Goal: Task Accomplishment & Management: Manage account settings

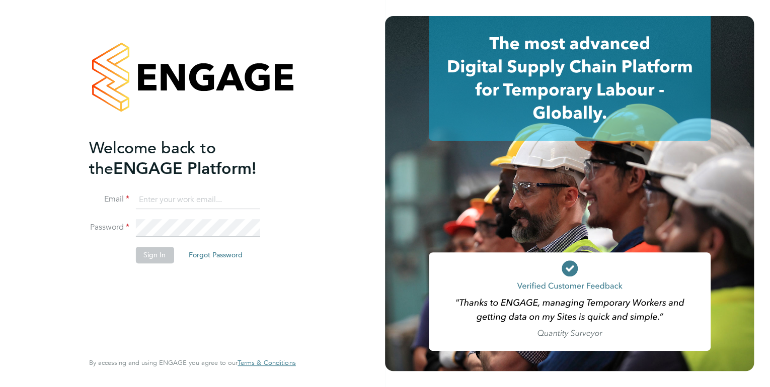
type input "kirsty.hanmore@ncclondon.ac.uk"
click at [151, 252] on button "Sign In" at bounding box center [154, 255] width 38 height 16
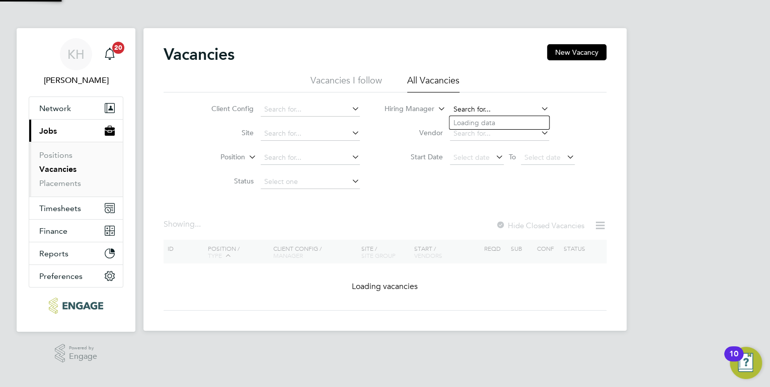
click at [482, 109] on input at bounding box center [499, 110] width 99 height 14
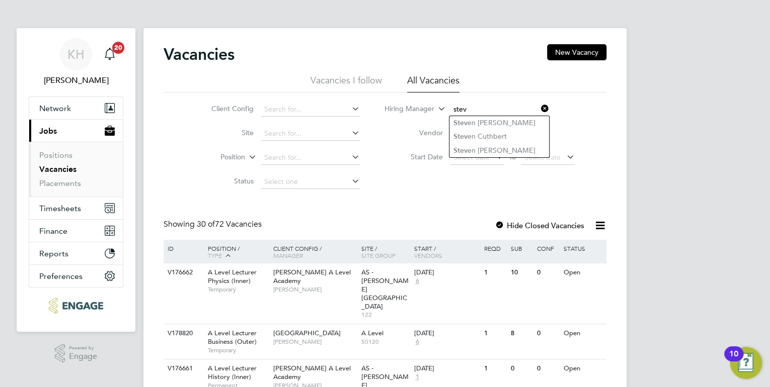
click at [495, 107] on input "stev" at bounding box center [499, 110] width 99 height 14
click at [489, 121] on li "Stev en Rix" at bounding box center [499, 123] width 100 height 14
type input "Steven Rix"
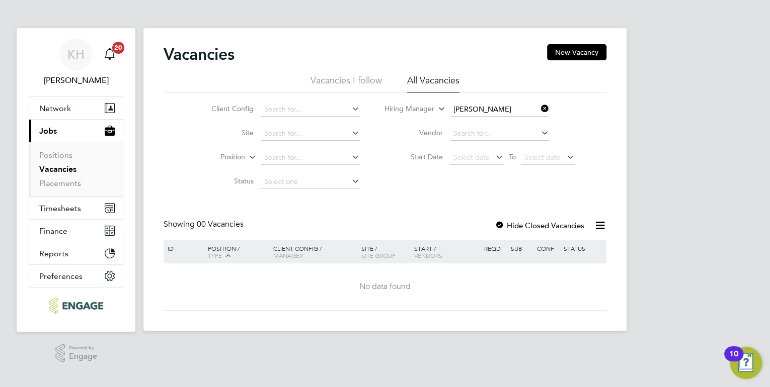
click at [539, 107] on icon at bounding box center [539, 109] width 0 height 14
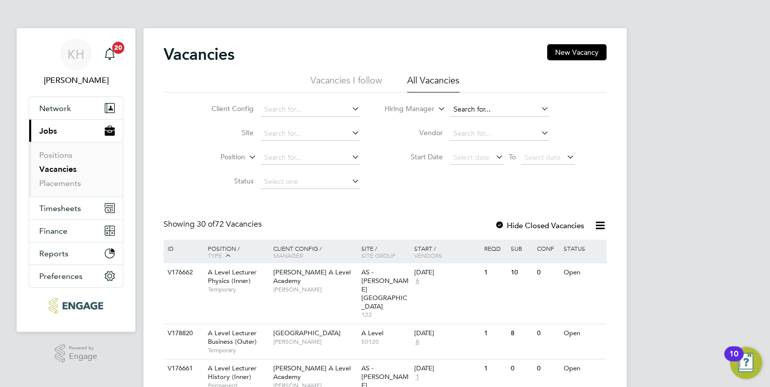
click at [457, 109] on input at bounding box center [499, 110] width 99 height 14
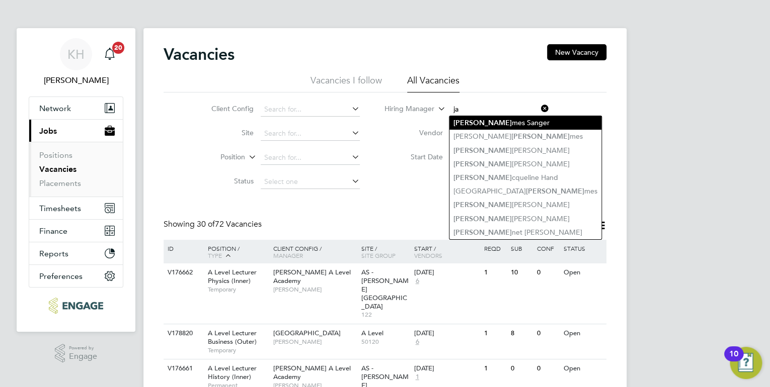
click at [480, 121] on li "Ja mes Sanger" at bounding box center [525, 123] width 152 height 14
type input "James Sanger"
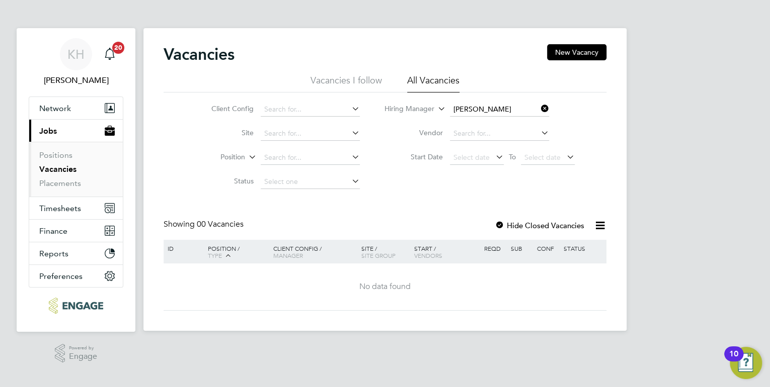
click at [499, 225] on div at bounding box center [500, 226] width 10 height 10
click at [539, 108] on icon at bounding box center [539, 109] width 0 height 14
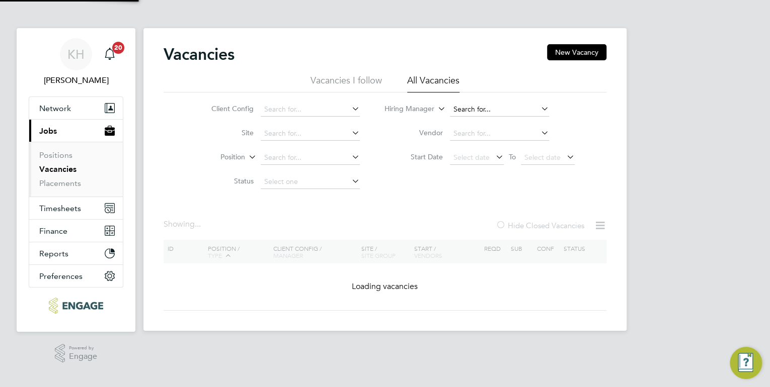
click at [499, 106] on input at bounding box center [499, 110] width 99 height 14
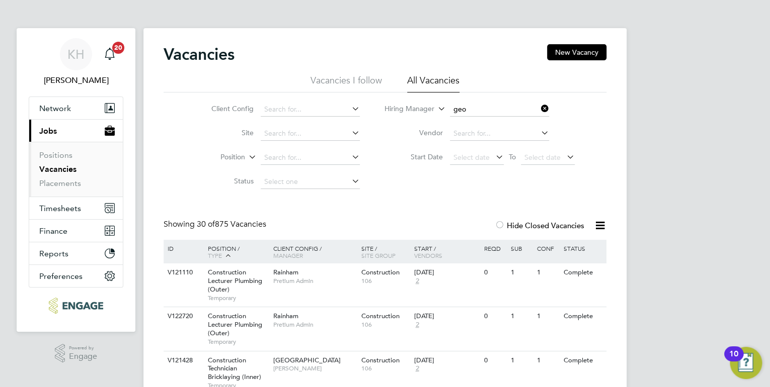
click at [500, 121] on li "Geo rgina Creighton" at bounding box center [499, 123] width 100 height 14
type input "[PERSON_NAME]"
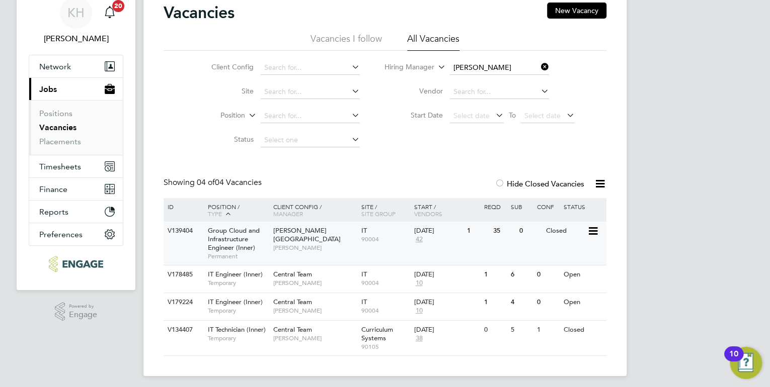
scroll to position [46, 0]
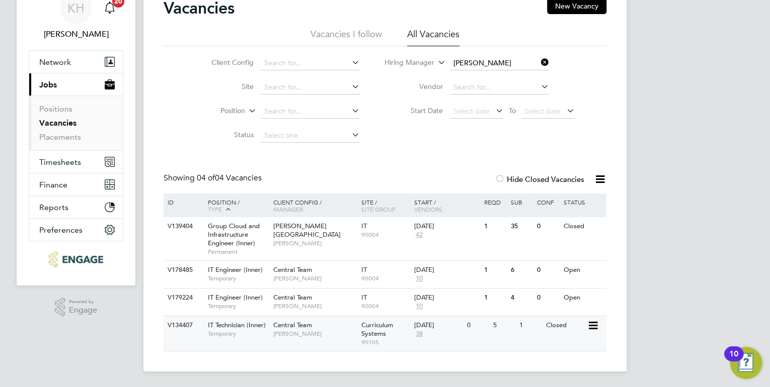
click at [296, 331] on span "[PERSON_NAME]" at bounding box center [314, 334] width 83 height 8
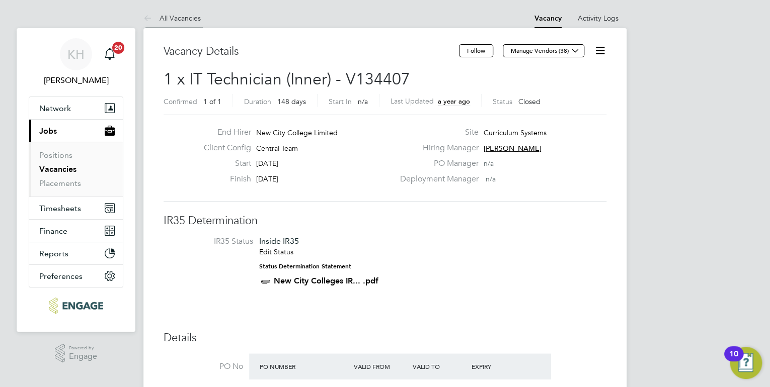
click at [193, 18] on link "All Vacancies" at bounding box center [171, 18] width 57 height 9
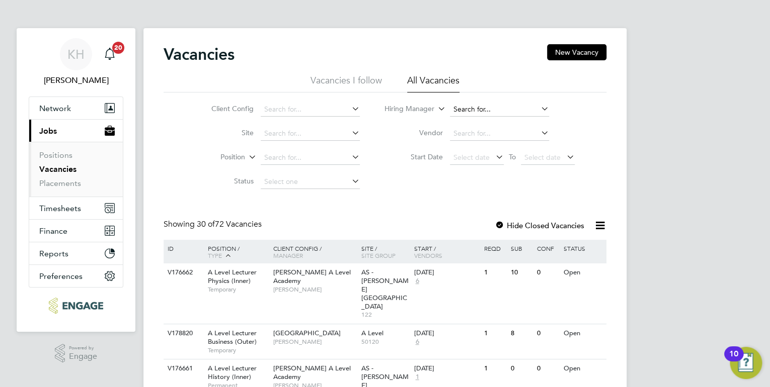
click at [468, 104] on input at bounding box center [499, 110] width 99 height 14
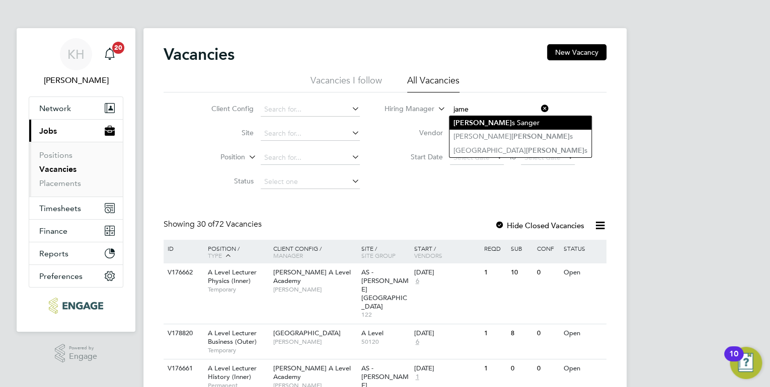
click at [481, 121] on li "Jame s Sanger" at bounding box center [520, 123] width 142 height 14
type input "James Sanger"
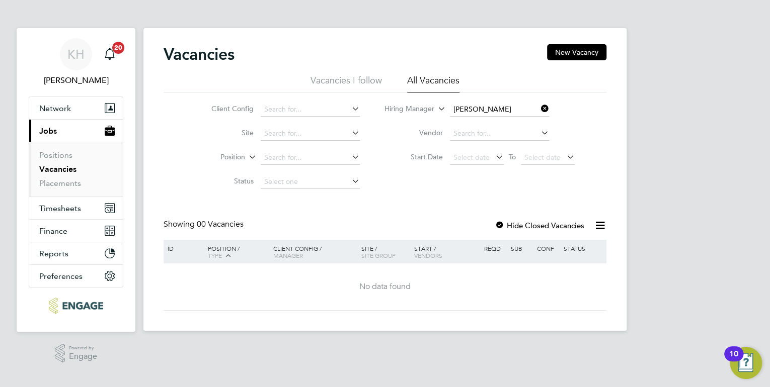
drag, startPoint x: 499, startPoint y: 223, endPoint x: 459, endPoint y: 226, distance: 39.9
click at [499, 222] on div at bounding box center [500, 226] width 10 height 10
click at [498, 225] on div at bounding box center [500, 226] width 10 height 10
click at [539, 109] on icon at bounding box center [539, 109] width 0 height 14
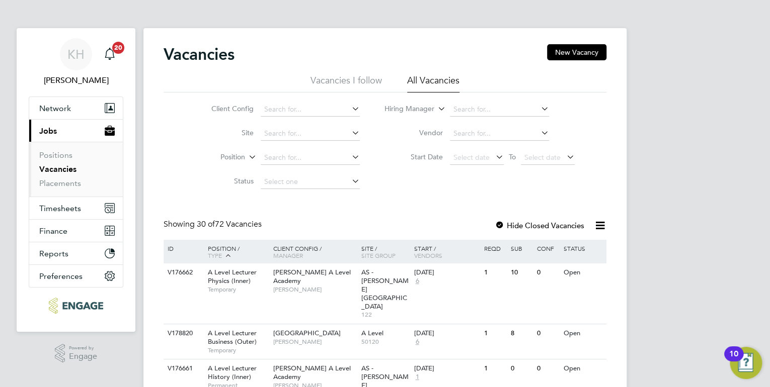
click at [60, 183] on link "Placements" at bounding box center [60, 184] width 42 height 10
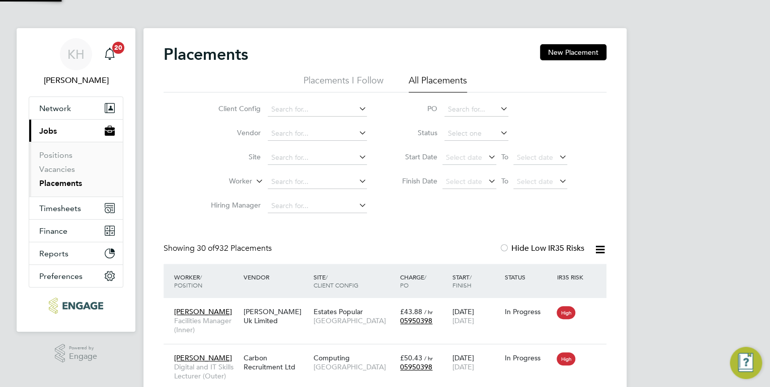
scroll to position [29, 88]
click at [296, 202] on input at bounding box center [317, 206] width 99 height 14
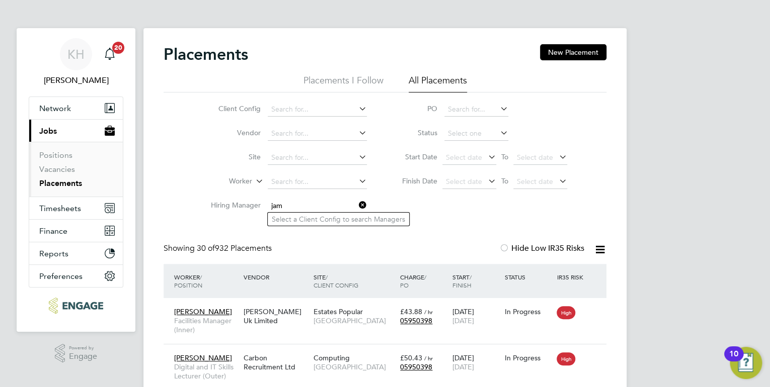
type input "jam"
click at [314, 176] on input at bounding box center [317, 182] width 99 height 14
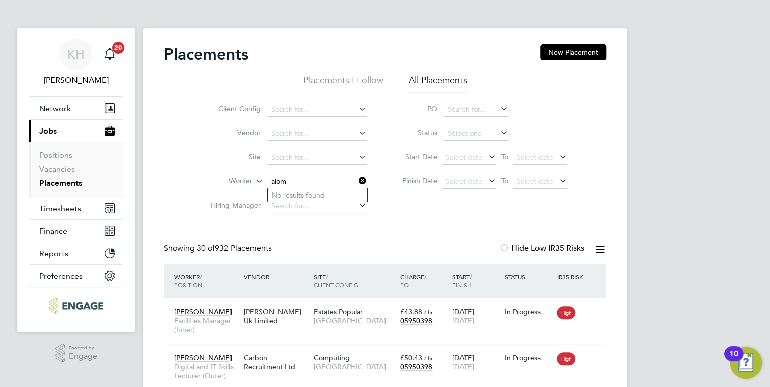
type input "alom"
click at [357, 182] on icon at bounding box center [357, 181] width 0 height 14
click at [66, 172] on link "Vacancies" at bounding box center [57, 170] width 36 height 10
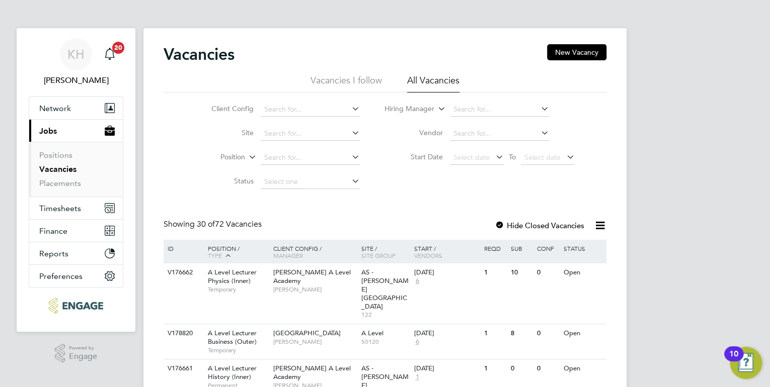
drag, startPoint x: 61, startPoint y: 165, endPoint x: 80, endPoint y: 178, distance: 22.9
click at [60, 166] on link "Vacancies" at bounding box center [57, 170] width 37 height 10
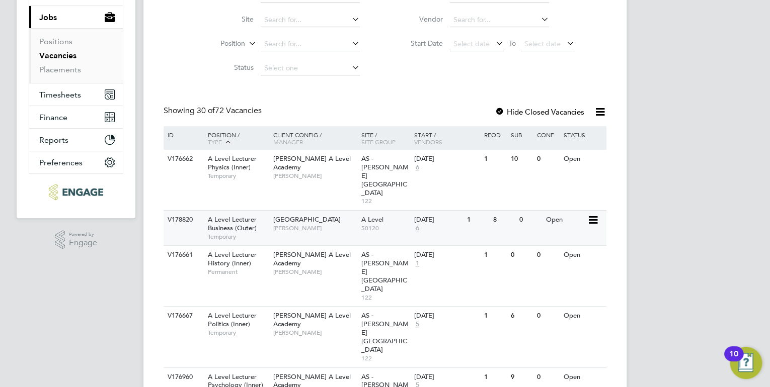
scroll to position [121, 0]
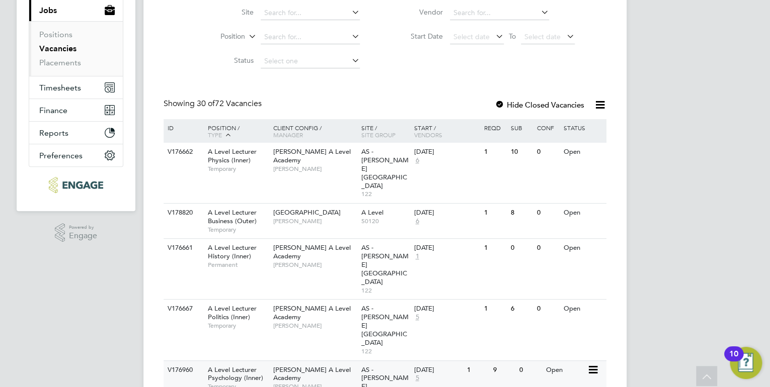
click at [334, 361] on div "Attlee A Level Academy Kerry Baker" at bounding box center [315, 378] width 88 height 35
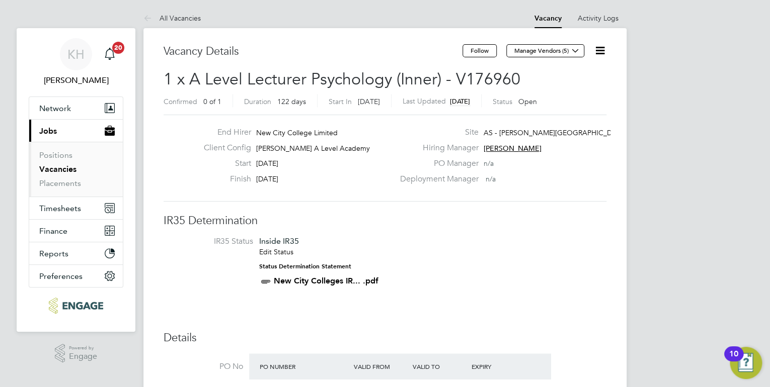
drag, startPoint x: 187, startPoint y: 13, endPoint x: 199, endPoint y: 19, distance: 13.3
click at [188, 12] on li "All Vacancies" at bounding box center [171, 18] width 57 height 20
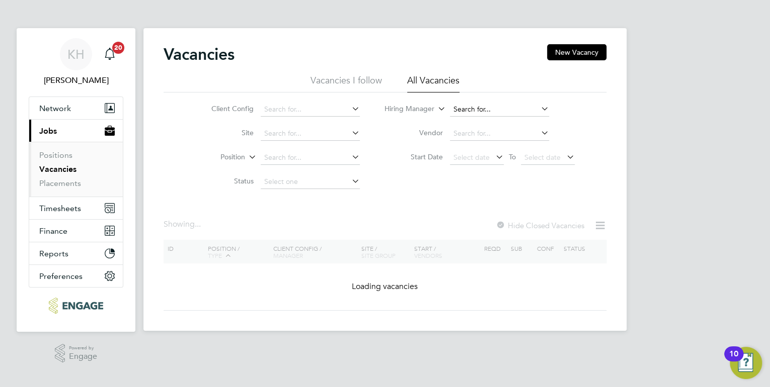
click at [482, 107] on input at bounding box center [499, 110] width 99 height 14
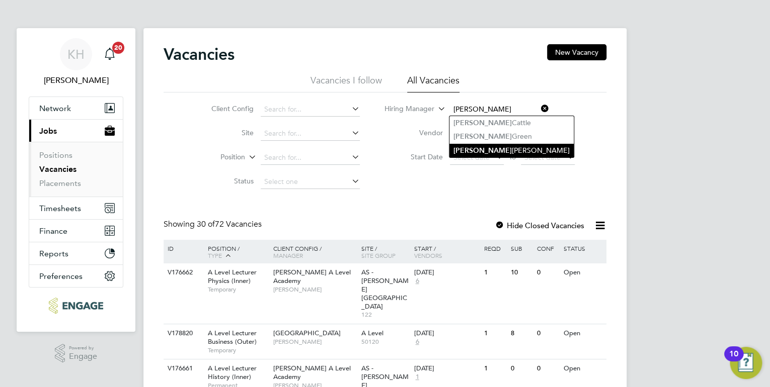
click at [495, 147] on li "[PERSON_NAME]" at bounding box center [511, 151] width 124 height 14
type input "[PERSON_NAME]"
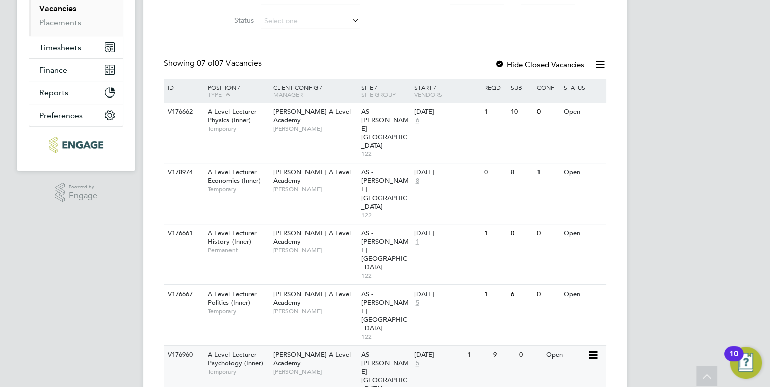
click at [236, 351] on span "A Level Lecturer Psychology (Inner)" at bounding box center [235, 359] width 55 height 17
click at [233, 351] on span "A Level Lecturer Psychology (Inner)" at bounding box center [235, 359] width 55 height 17
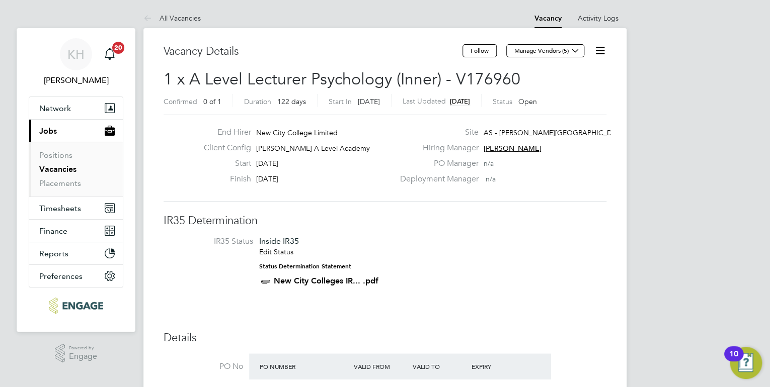
drag, startPoint x: 171, startPoint y: 19, endPoint x: 185, endPoint y: 27, distance: 16.1
click at [172, 18] on link "All Vacancies" at bounding box center [171, 18] width 57 height 9
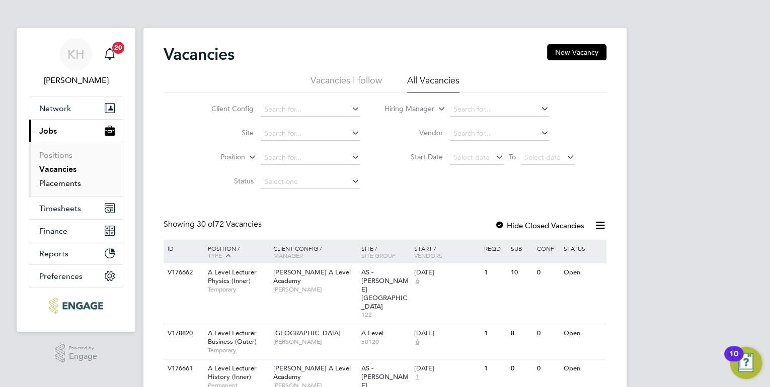
click at [77, 184] on link "Placements" at bounding box center [60, 184] width 42 height 10
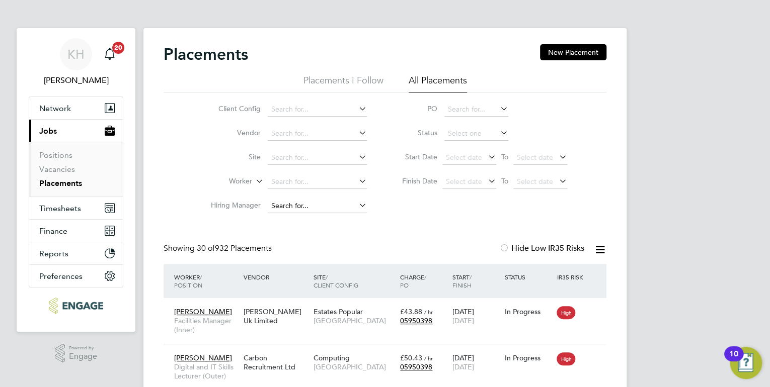
click at [291, 207] on input at bounding box center [317, 206] width 99 height 14
click at [294, 183] on input at bounding box center [317, 182] width 99 height 14
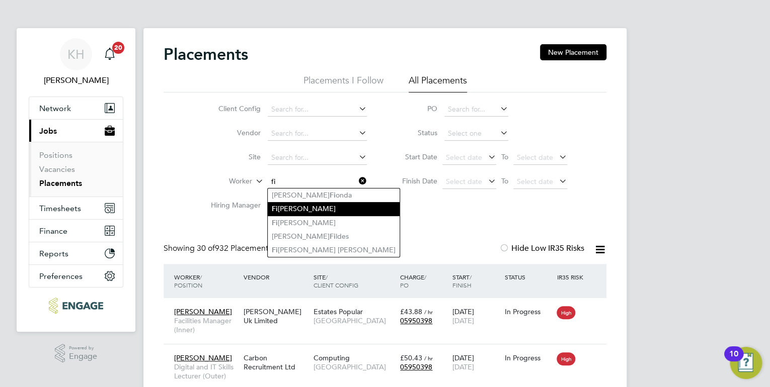
click at [320, 210] on li "Fi tzroy Sutherland" at bounding box center [334, 209] width 132 height 14
type input "[PERSON_NAME]"
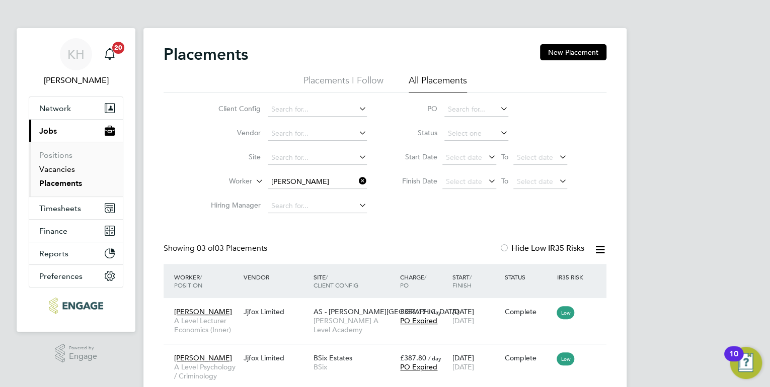
click at [68, 169] on link "Vacancies" at bounding box center [57, 170] width 36 height 10
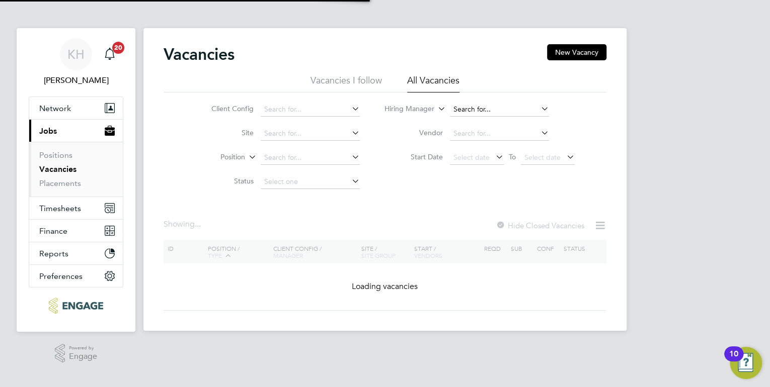
click at [488, 108] on input at bounding box center [499, 110] width 99 height 14
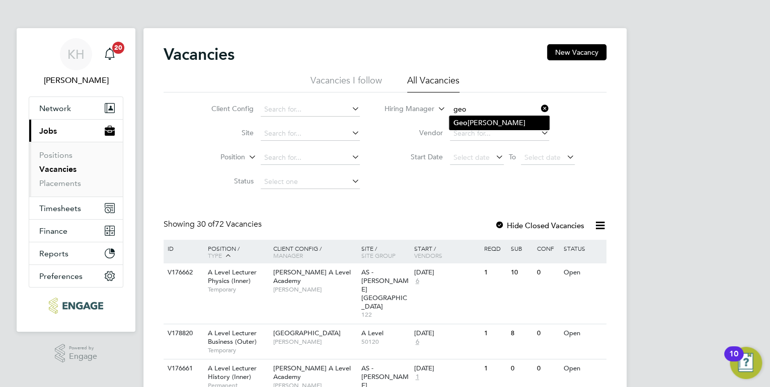
click at [498, 121] on li "Geo rgina Creighton" at bounding box center [499, 123] width 100 height 14
type input "Georgina Creighton"
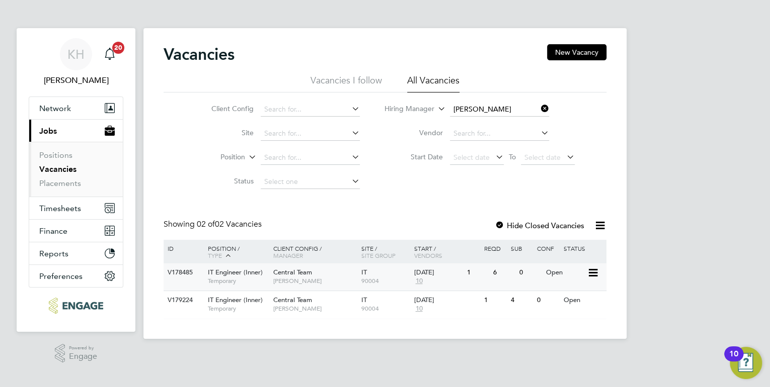
click at [275, 270] on span "Central Team" at bounding box center [292, 272] width 39 height 9
click at [58, 167] on link "Vacancies" at bounding box center [57, 170] width 37 height 10
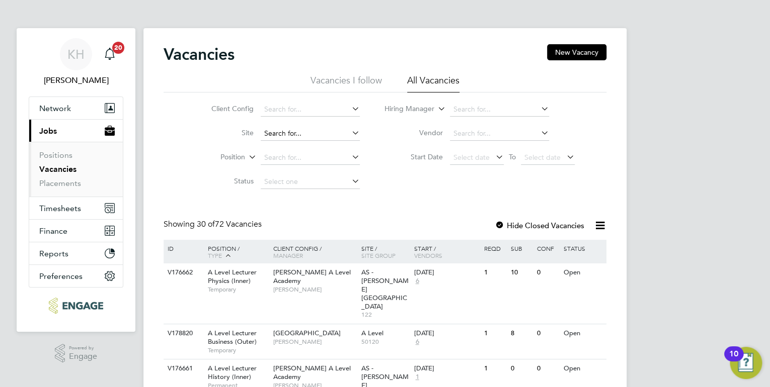
click at [303, 139] on input at bounding box center [310, 134] width 99 height 14
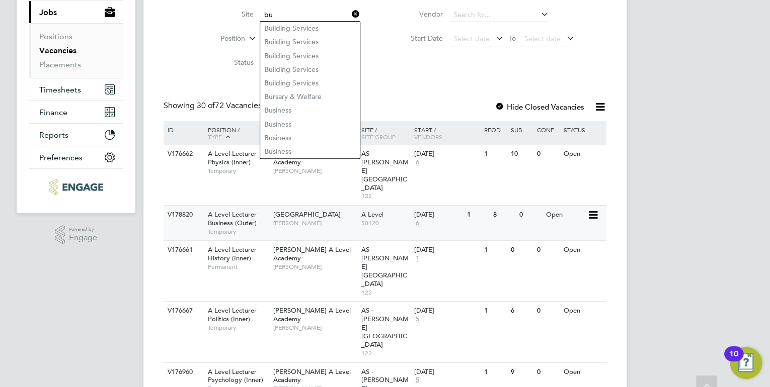
scroll to position [121, 0]
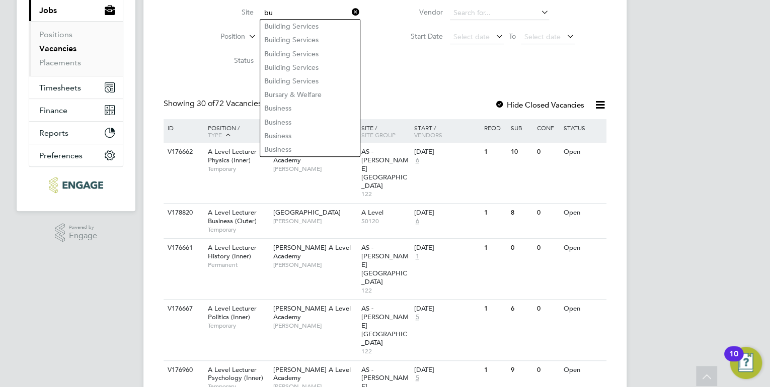
type input "bu"
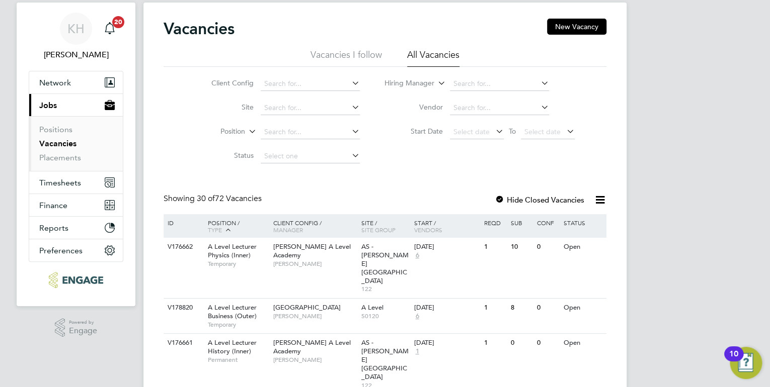
scroll to position [0, 0]
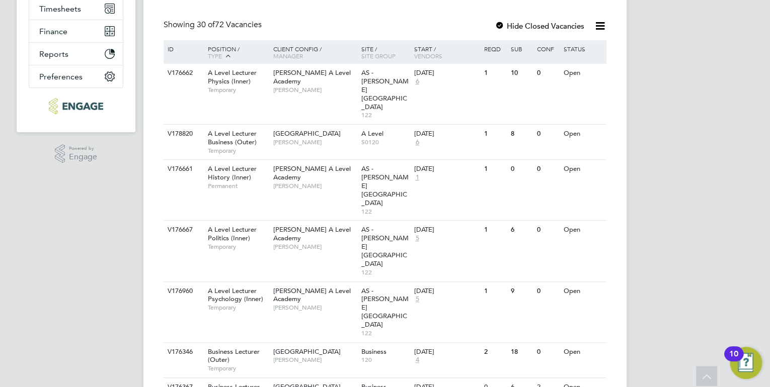
scroll to position [201, 0]
click at [313, 346] on span "Havering Sixth Form Campus" at bounding box center [306, 350] width 67 height 9
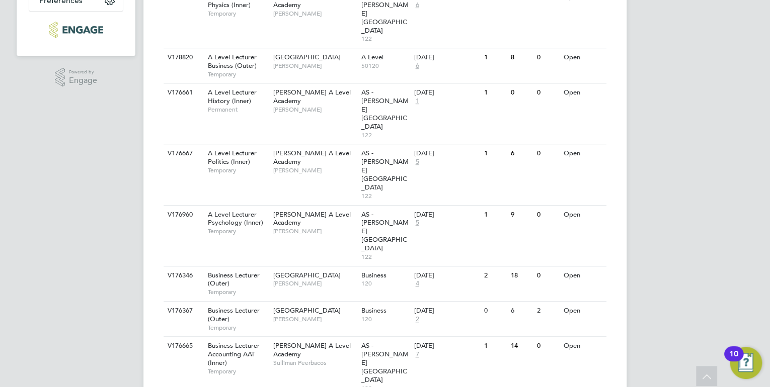
scroll to position [362, 0]
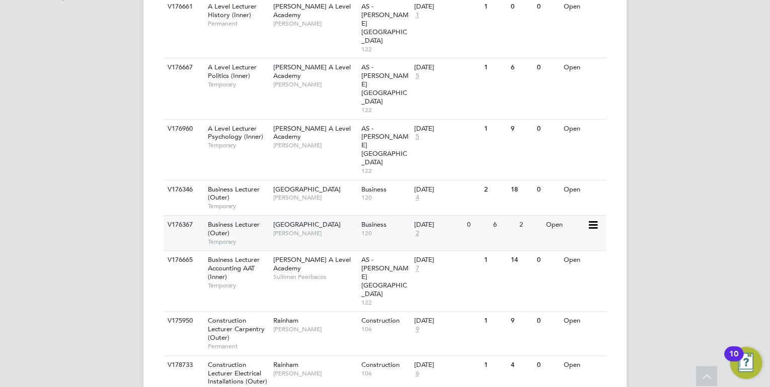
click at [326, 229] on span "Shabnam Shaheen" at bounding box center [314, 233] width 83 height 8
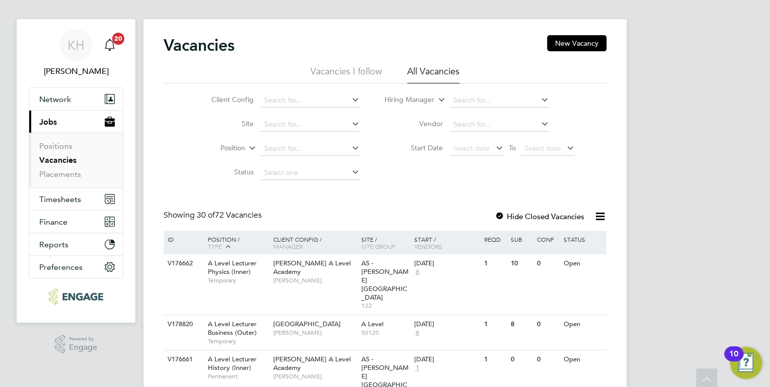
scroll to position [0, 0]
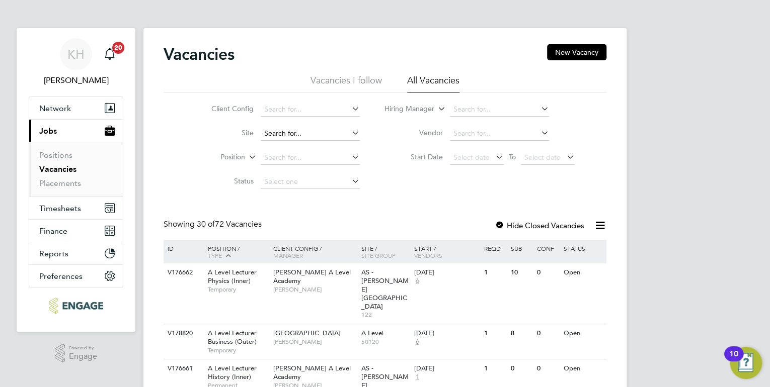
click at [310, 137] on input at bounding box center [310, 134] width 99 height 14
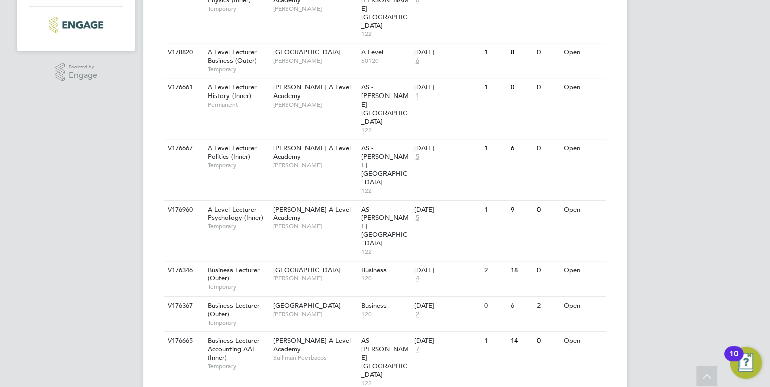
scroll to position [282, 0]
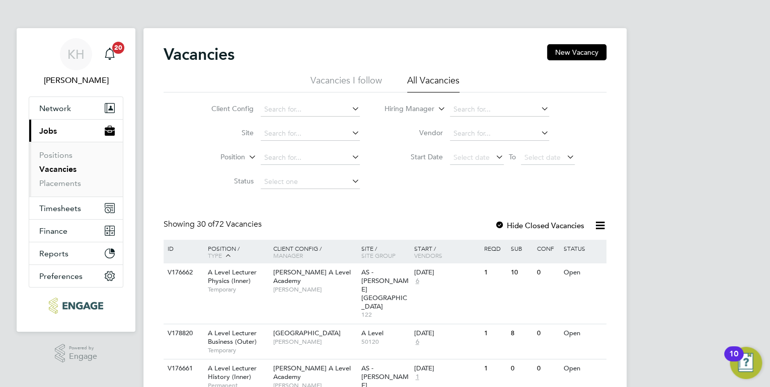
scroll to position [0, 0]
click at [496, 109] on input at bounding box center [499, 110] width 99 height 14
click at [475, 155] on li "Kerry Baker" at bounding box center [511, 151] width 124 height 14
type input "[PERSON_NAME]"
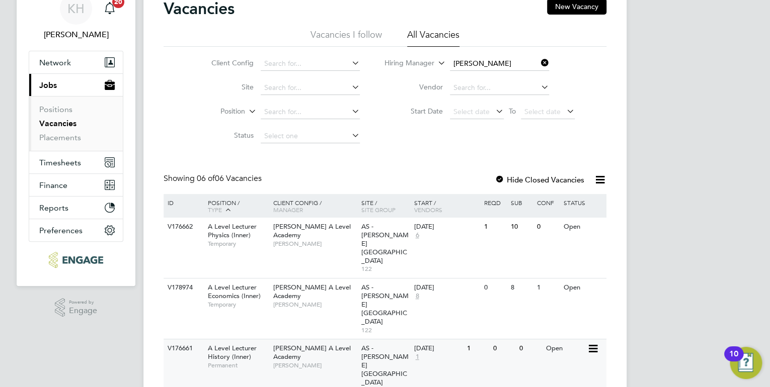
scroll to position [121, 0]
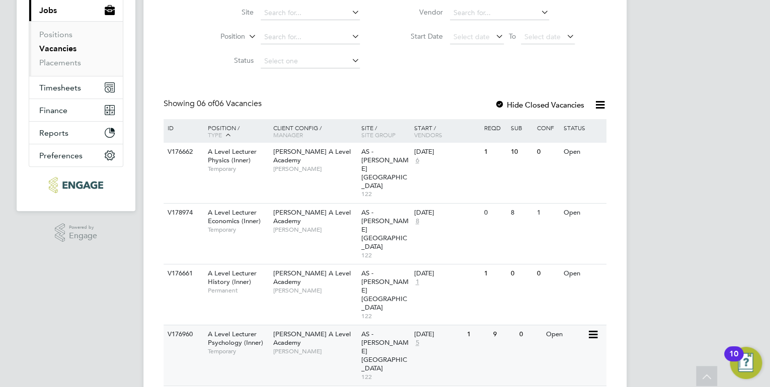
click at [318, 348] on span "[PERSON_NAME]" at bounding box center [314, 352] width 83 height 8
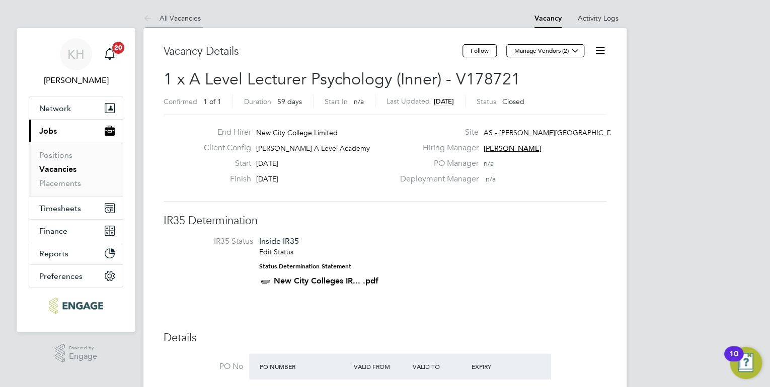
click at [184, 18] on link "All Vacancies" at bounding box center [171, 18] width 57 height 9
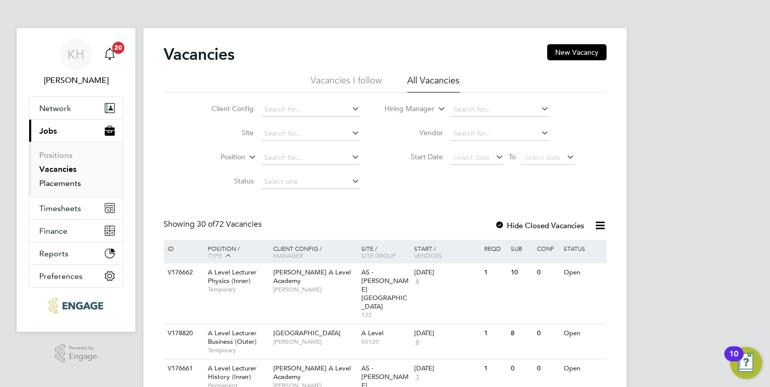
drag, startPoint x: 66, startPoint y: 185, endPoint x: 73, endPoint y: 185, distance: 7.0
click at [66, 185] on link "Placements" at bounding box center [60, 184] width 42 height 10
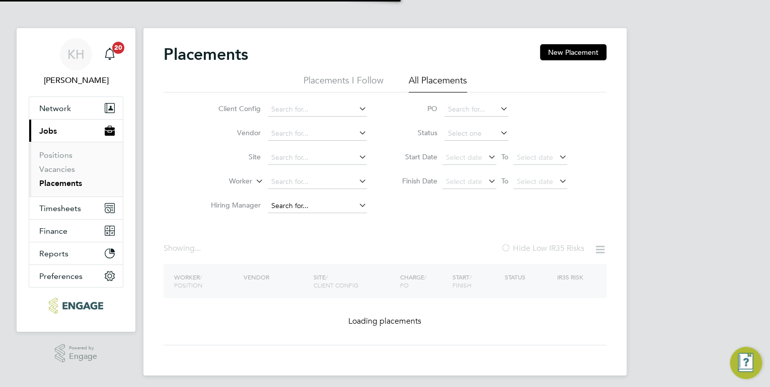
click at [295, 204] on input at bounding box center [317, 206] width 99 height 14
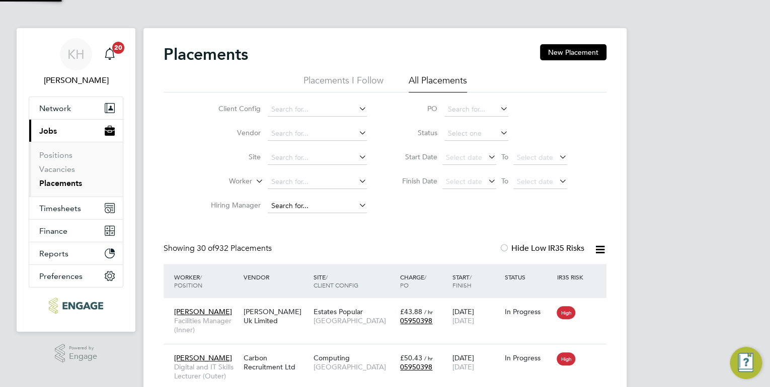
scroll to position [38, 70]
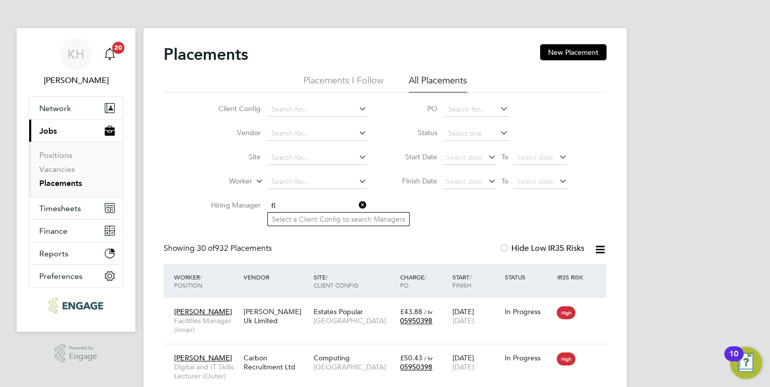
type input "f"
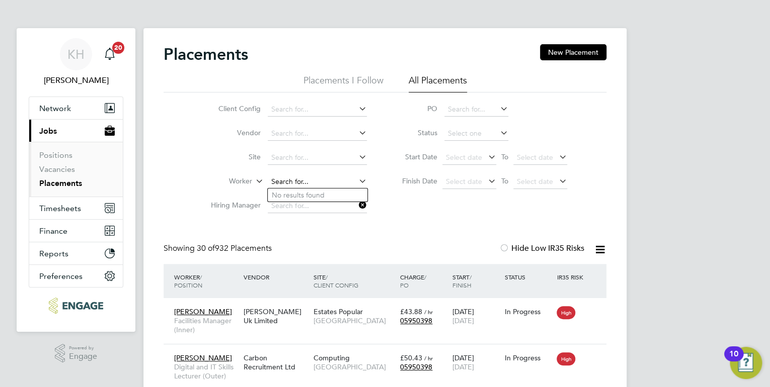
click at [288, 181] on input at bounding box center [317, 182] width 99 height 14
click at [310, 209] on li "Fi tzroy Sutherland" at bounding box center [334, 209] width 132 height 14
type input "[PERSON_NAME]"
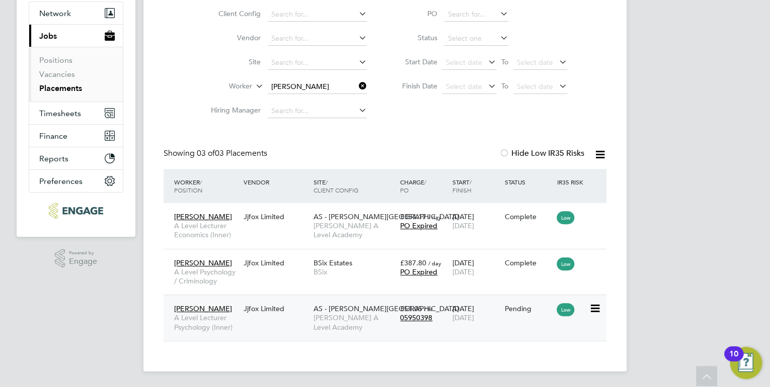
click at [292, 305] on div "Jjfox Limited" at bounding box center [275, 308] width 69 height 19
click at [218, 316] on span "A Level Lecturer Psychology (Inner)" at bounding box center [206, 322] width 64 height 18
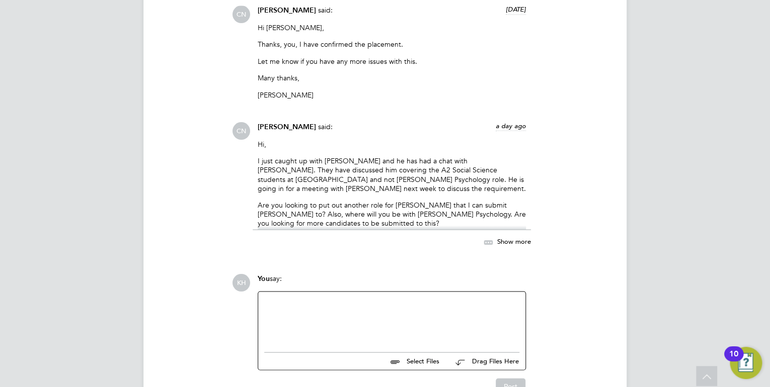
scroll to position [934, 0]
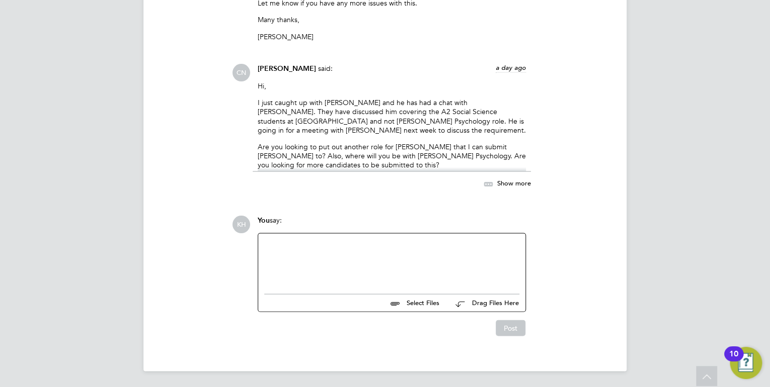
click at [336, 266] on div at bounding box center [391, 260] width 255 height 43
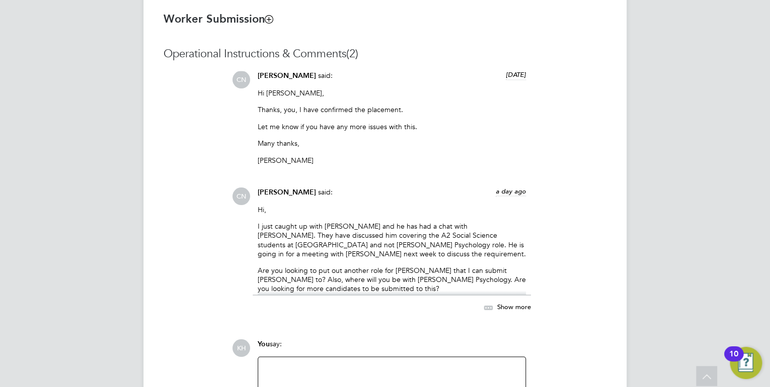
scroll to position [724, 0]
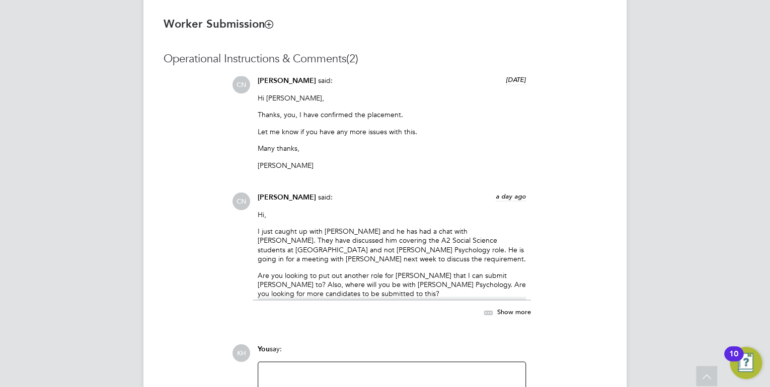
click at [521, 314] on span "Show more" at bounding box center [514, 312] width 34 height 9
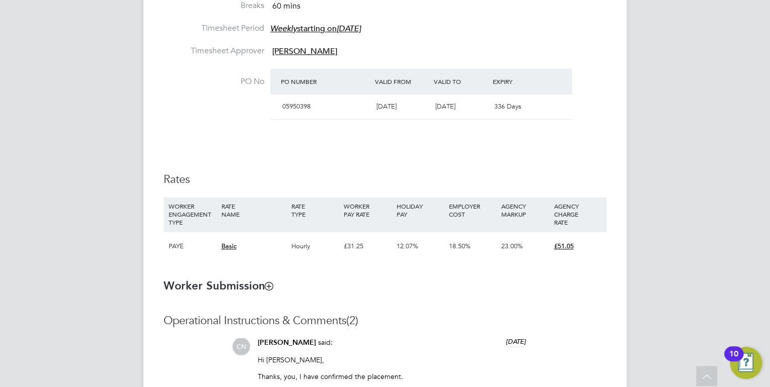
scroll to position [599, 0]
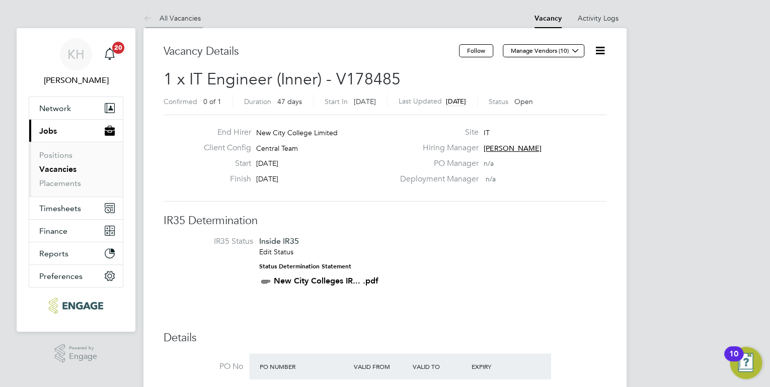
click at [191, 22] on li "All Vacancies" at bounding box center [171, 18] width 57 height 20
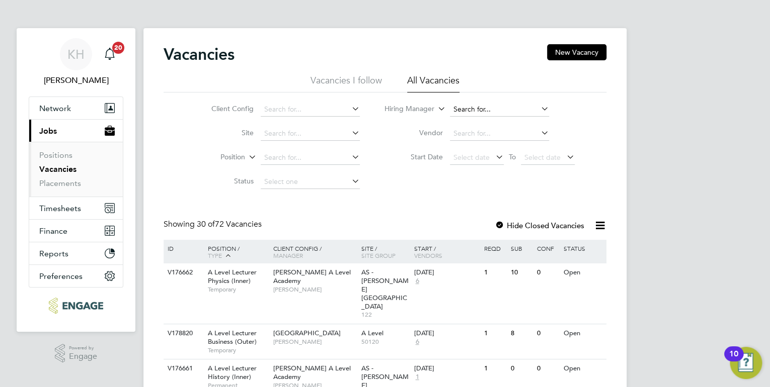
click at [469, 112] on input at bounding box center [499, 110] width 99 height 14
click at [473, 123] on li "Geo rgina Creighton" at bounding box center [499, 123] width 100 height 14
type input "[PERSON_NAME]"
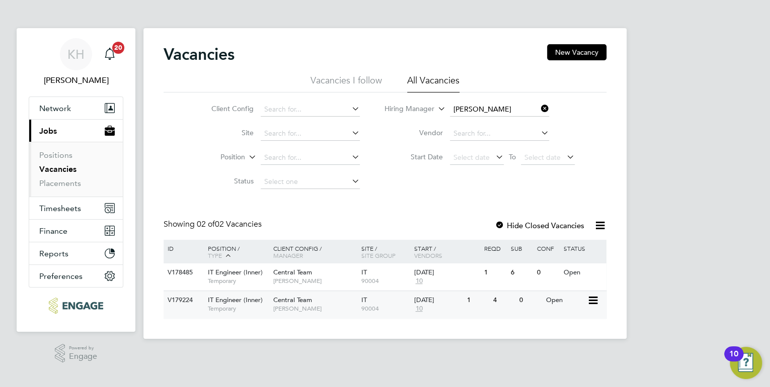
click at [323, 305] on span "Georgina Creighton" at bounding box center [314, 309] width 83 height 8
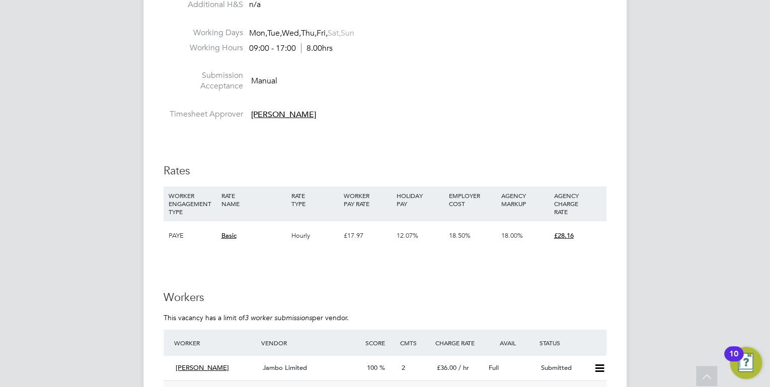
scroll to position [1489, 0]
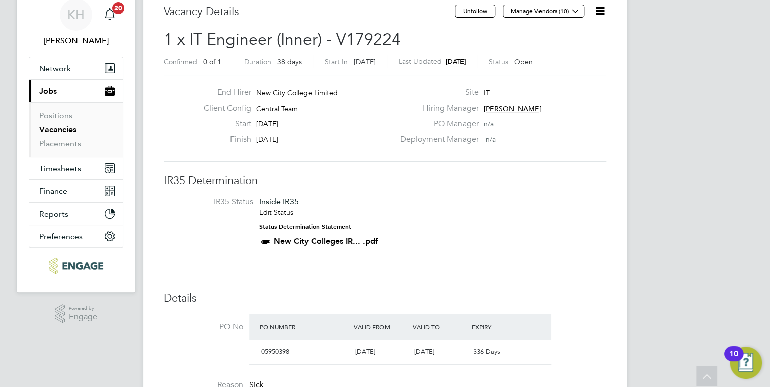
scroll to position [0, 0]
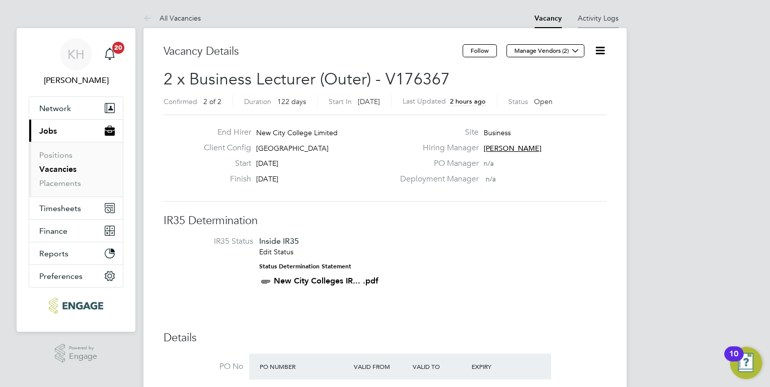
click at [607, 18] on link "Activity Logs" at bounding box center [598, 18] width 41 height 9
click at [189, 19] on link "All Vacancies" at bounding box center [171, 18] width 57 height 9
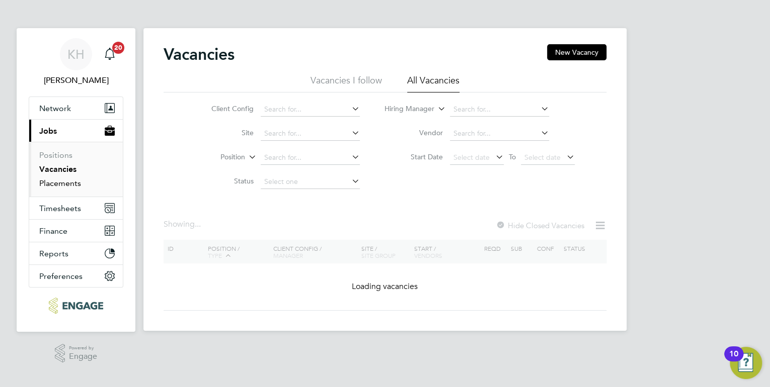
drag, startPoint x: 57, startPoint y: 182, endPoint x: 129, endPoint y: 193, distance: 72.7
click at [57, 182] on link "Placements" at bounding box center [60, 184] width 42 height 10
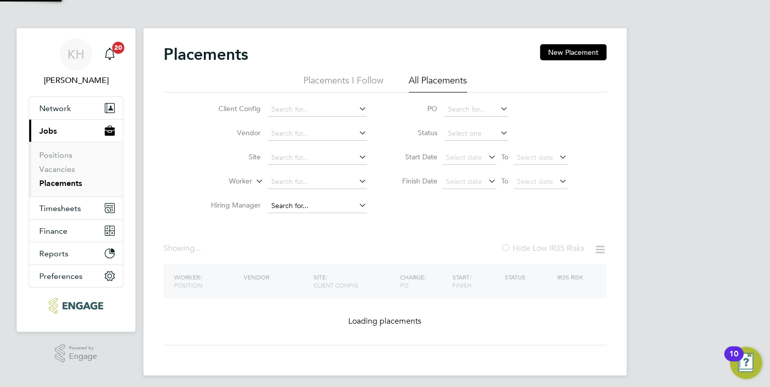
click at [298, 200] on input at bounding box center [317, 206] width 99 height 14
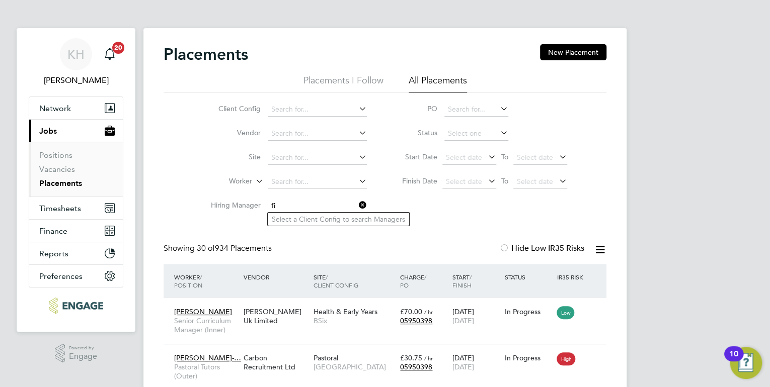
type input "f"
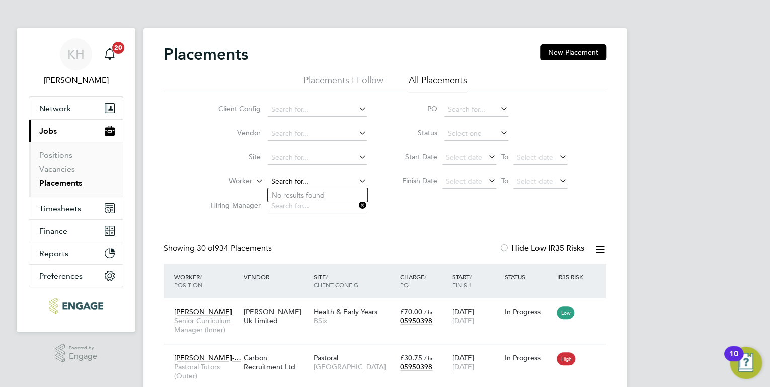
click at [281, 185] on input at bounding box center [317, 182] width 99 height 14
type input "Taiwo Fasilat Aderonke"
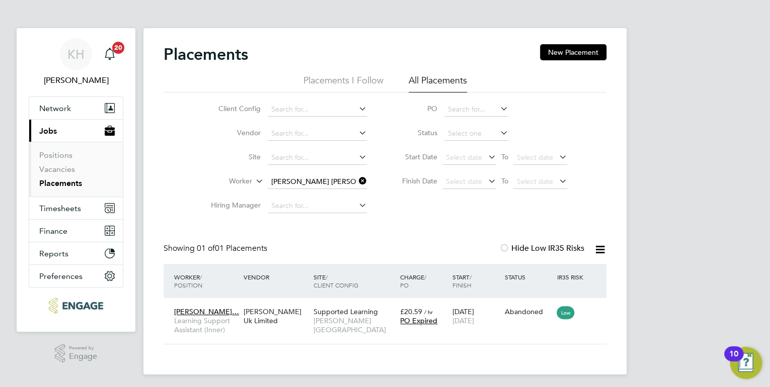
click at [357, 177] on icon at bounding box center [357, 181] width 0 height 14
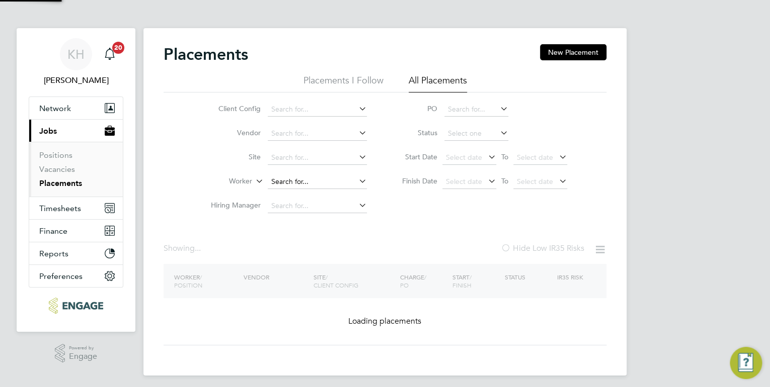
click at [318, 185] on input at bounding box center [317, 182] width 99 height 14
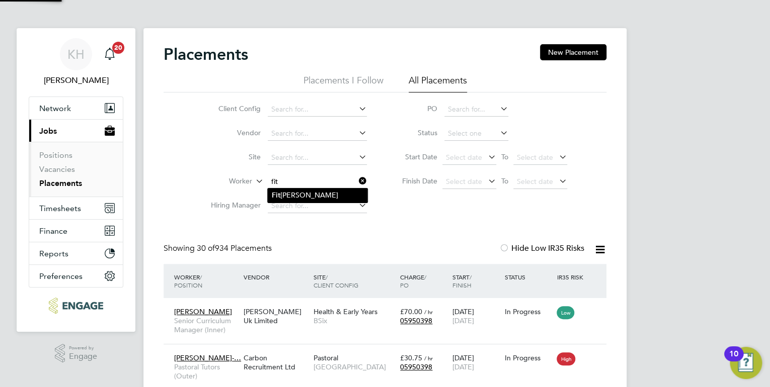
click at [308, 200] on li "Fit zroy Sutherland" at bounding box center [318, 196] width 100 height 14
type input "Fitzroy Sutherland"
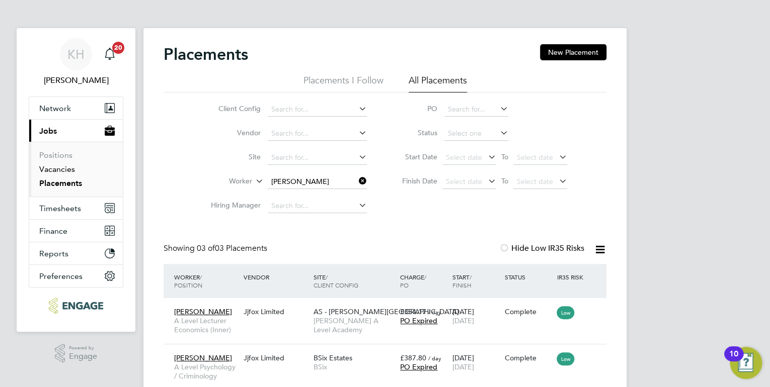
drag, startPoint x: 67, startPoint y: 166, endPoint x: 78, endPoint y: 166, distance: 11.1
click at [67, 166] on link "Vacancies" at bounding box center [57, 170] width 36 height 10
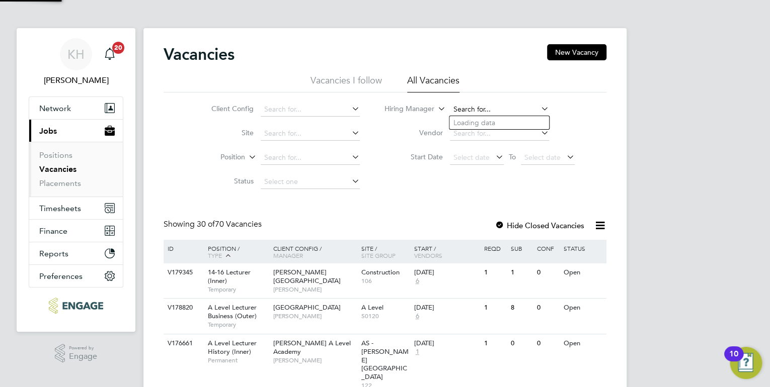
drag, startPoint x: 463, startPoint y: 105, endPoint x: 462, endPoint y: 114, distance: 9.6
click at [463, 105] on input at bounding box center [499, 110] width 99 height 14
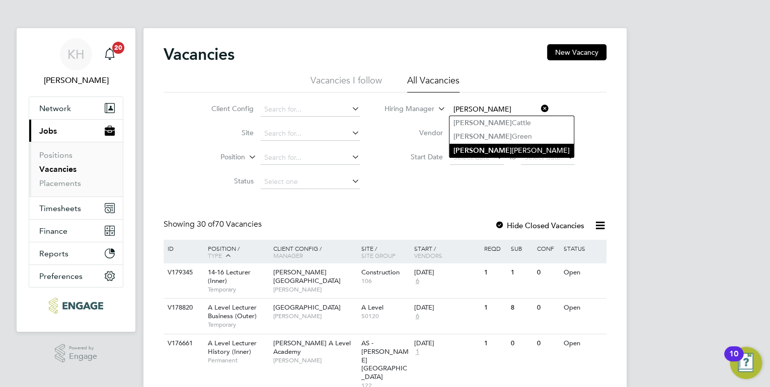
click at [460, 146] on b "Kerry" at bounding box center [482, 150] width 58 height 9
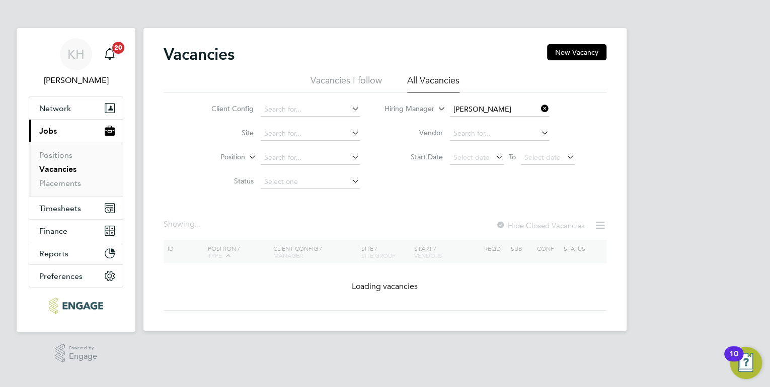
type input "[PERSON_NAME]"
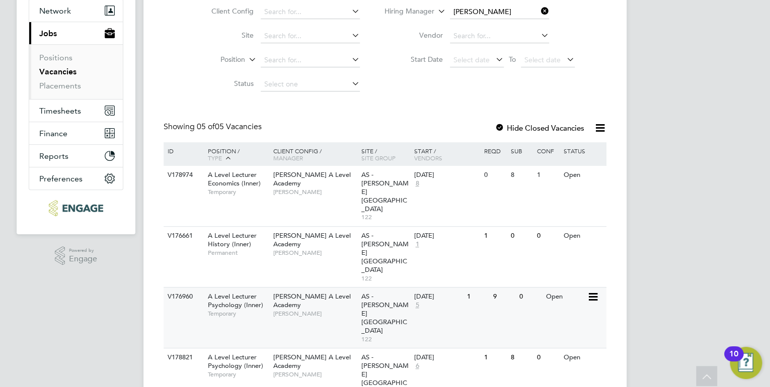
click at [329, 287] on div "V176960 A Level Lecturer Psychology (Inner) Temporary Attlee A Level Academy Ke…" at bounding box center [385, 317] width 443 height 61
click at [539, 12] on icon at bounding box center [539, 11] width 0 height 14
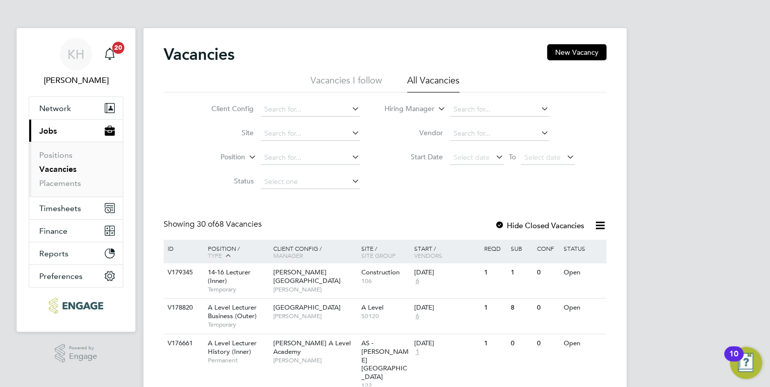
click at [350, 110] on icon at bounding box center [350, 109] width 0 height 14
click at [336, 119] on li "Arbour Square" at bounding box center [329, 123] width 138 height 14
type input "Arbour Square"
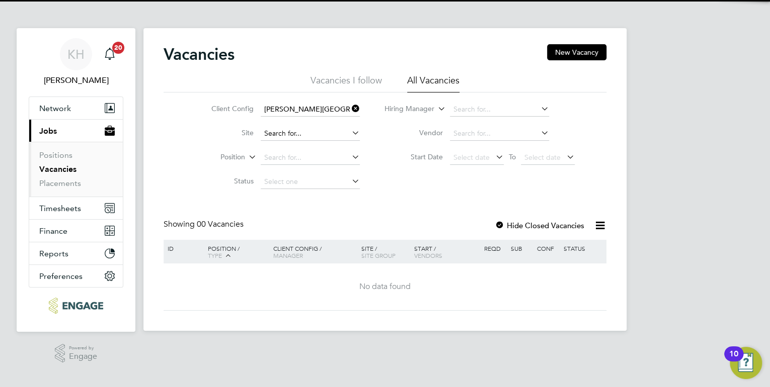
click at [320, 130] on input at bounding box center [310, 134] width 99 height 14
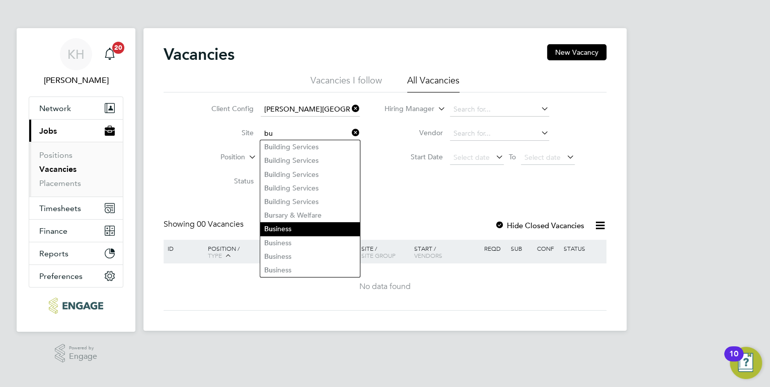
click at [289, 229] on li "Bu siness" at bounding box center [310, 229] width 100 height 14
type input "Business"
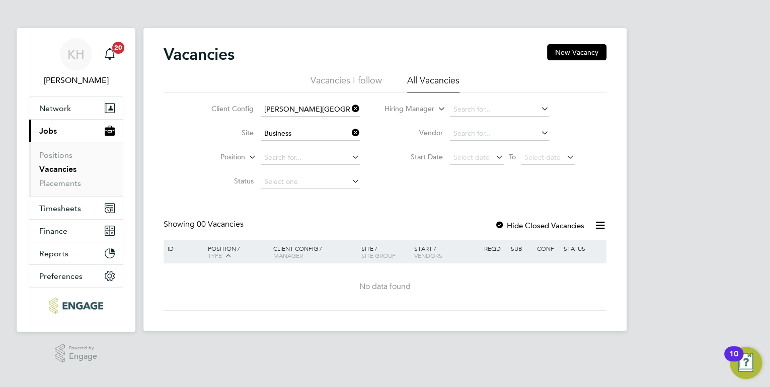
click at [350, 107] on icon at bounding box center [350, 109] width 0 height 14
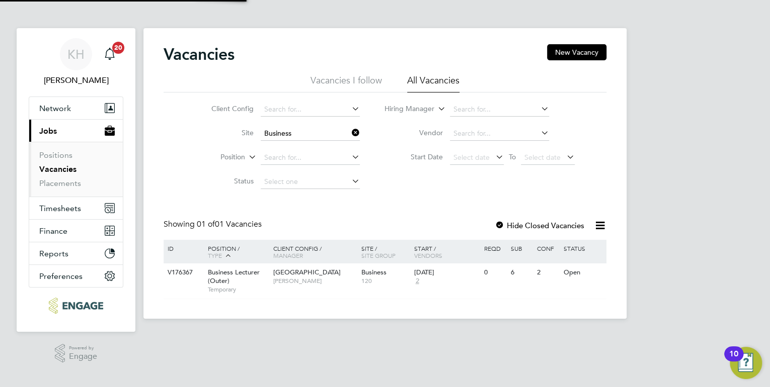
click at [350, 133] on icon at bounding box center [350, 133] width 0 height 14
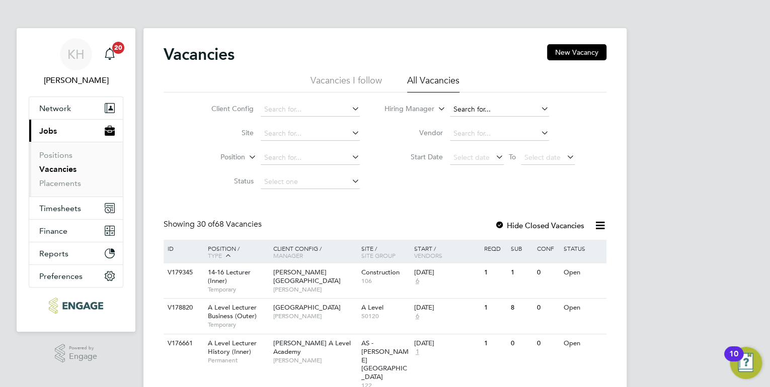
click at [489, 109] on input at bounding box center [499, 110] width 99 height 14
click at [496, 124] on li "Aa ron Carr" at bounding box center [499, 123] width 100 height 14
type input "Aaron Carr"
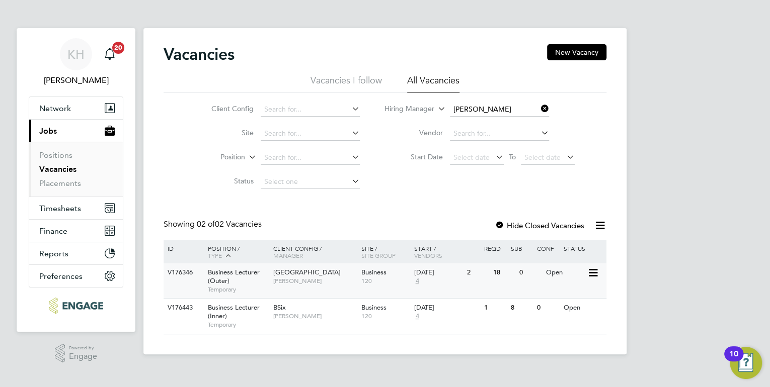
click at [300, 276] on span "Havering Sixth Form Campus" at bounding box center [306, 272] width 67 height 9
click at [381, 307] on span "Business" at bounding box center [373, 307] width 25 height 9
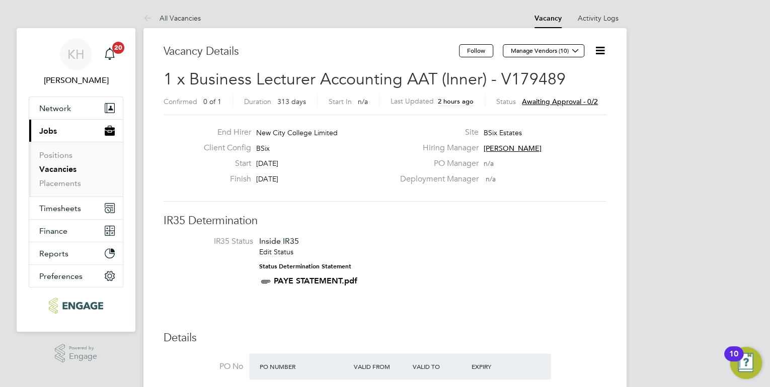
click at [535, 96] on div "Status Awaiting approval - 0/2" at bounding box center [547, 101] width 102 height 13
click at [533, 99] on span "Awaiting approval - 0/2" at bounding box center [560, 101] width 76 height 9
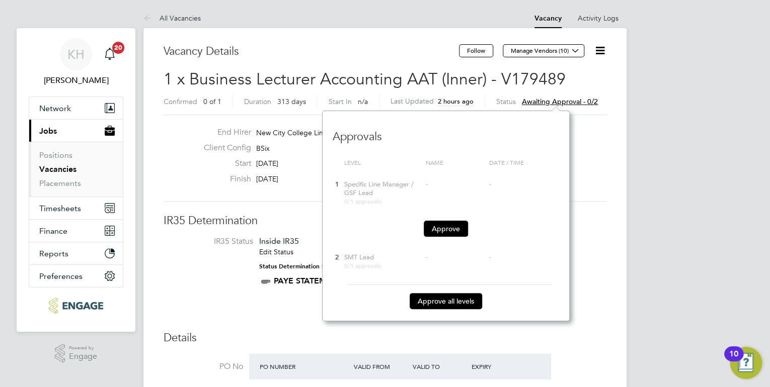
scroll to position [210, 247]
click at [445, 231] on button "Approve" at bounding box center [446, 229] width 44 height 16
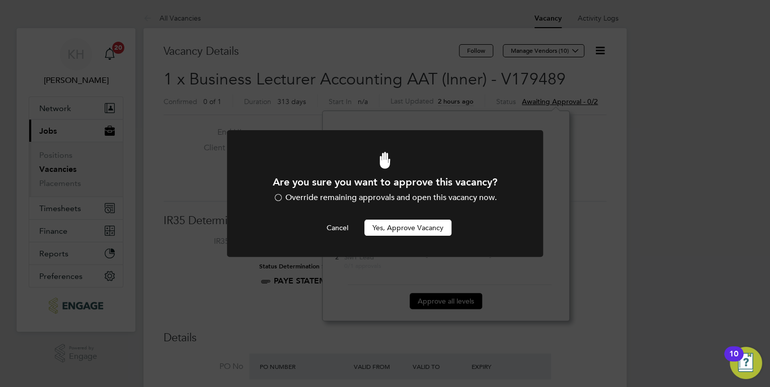
click at [399, 229] on button "Yes, Approve Vacancy" at bounding box center [407, 228] width 87 height 16
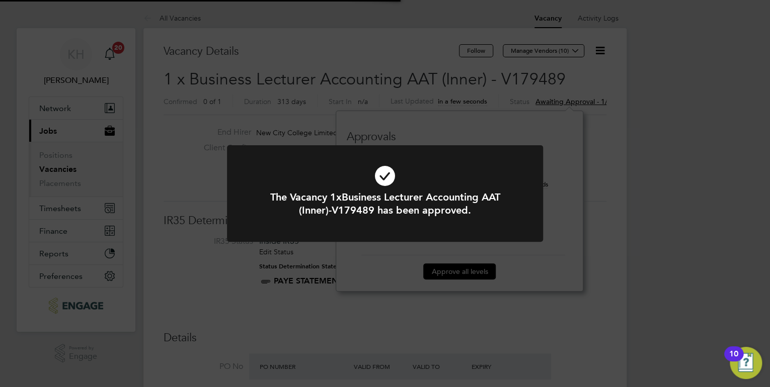
scroll to position [30, 70]
click at [621, 162] on div "The Vacancy 1xBusiness Lecturer Accounting AAT (Inner)-V179489 has been approve…" at bounding box center [385, 193] width 770 height 387
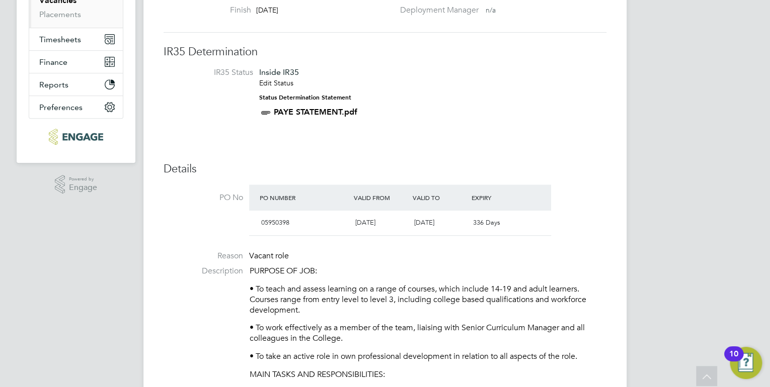
scroll to position [40, 0]
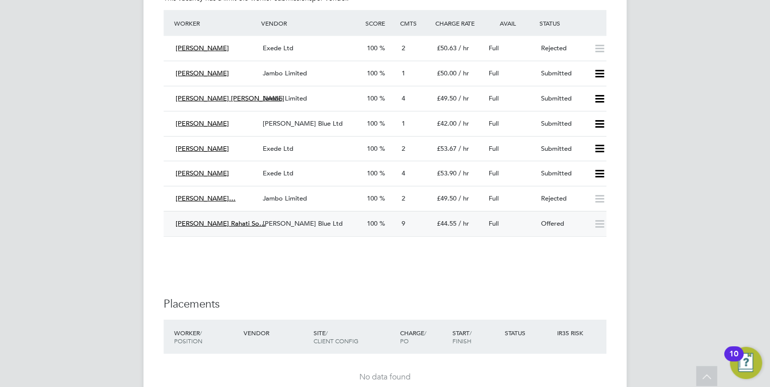
click at [306, 219] on span "[PERSON_NAME] Blue Ltd" at bounding box center [303, 223] width 80 height 9
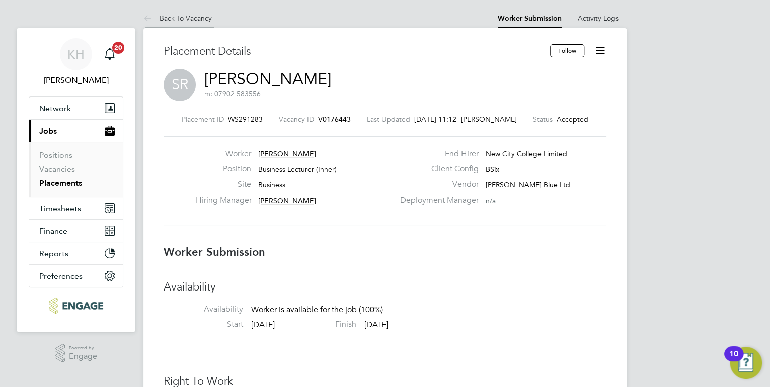
click at [192, 18] on link "Back To Vacancy" at bounding box center [177, 18] width 68 height 9
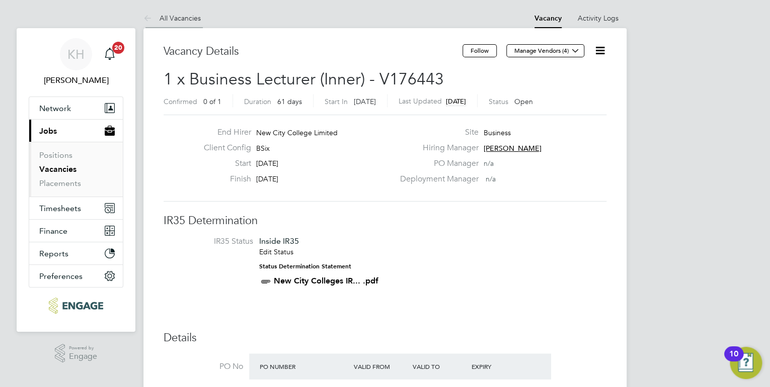
click at [178, 15] on link "All Vacancies" at bounding box center [171, 18] width 57 height 9
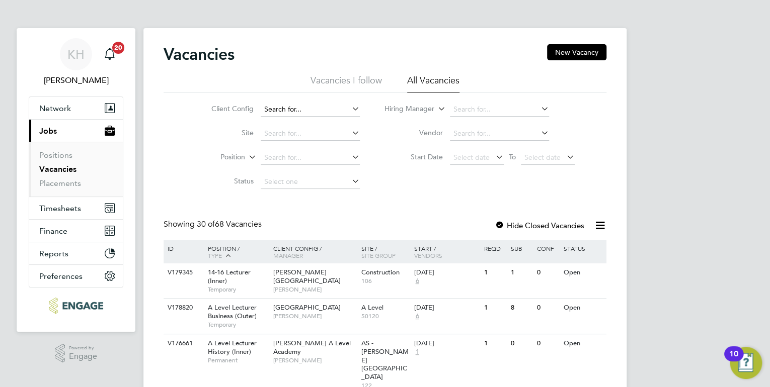
click at [291, 112] on input at bounding box center [310, 110] width 99 height 14
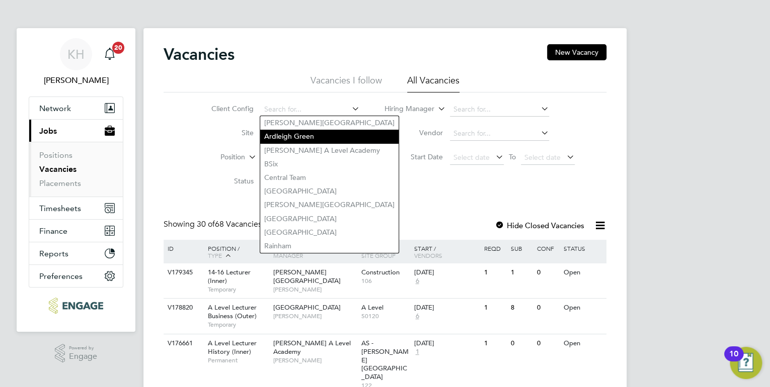
click at [286, 141] on li "Ardleigh Green" at bounding box center [329, 137] width 138 height 14
type input "Ardleigh Green"
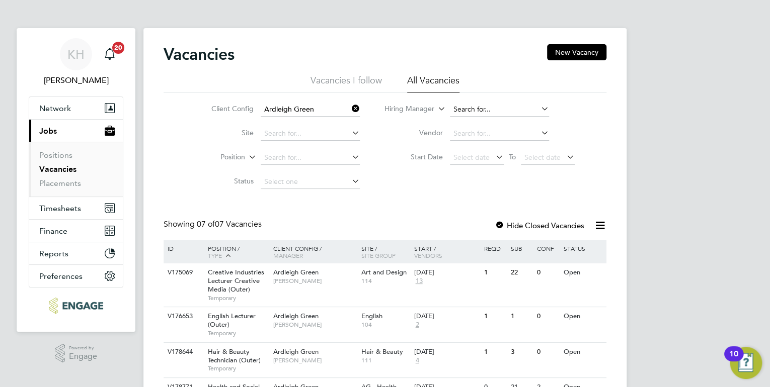
click at [473, 109] on input at bounding box center [499, 110] width 99 height 14
click at [497, 148] on li "Kerry Baker" at bounding box center [511, 151] width 124 height 14
type input "[PERSON_NAME]"
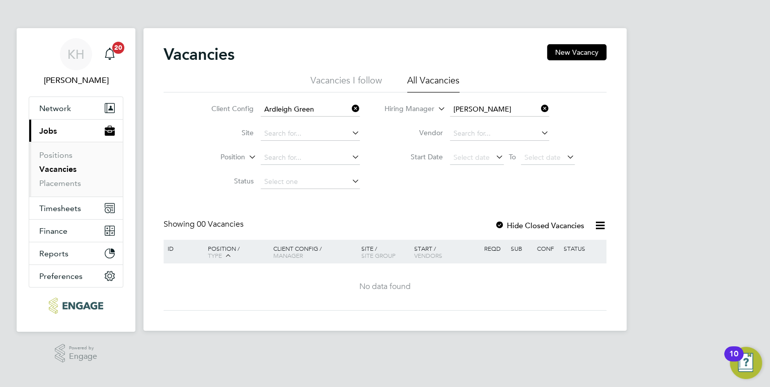
click at [350, 110] on icon at bounding box center [350, 109] width 0 height 14
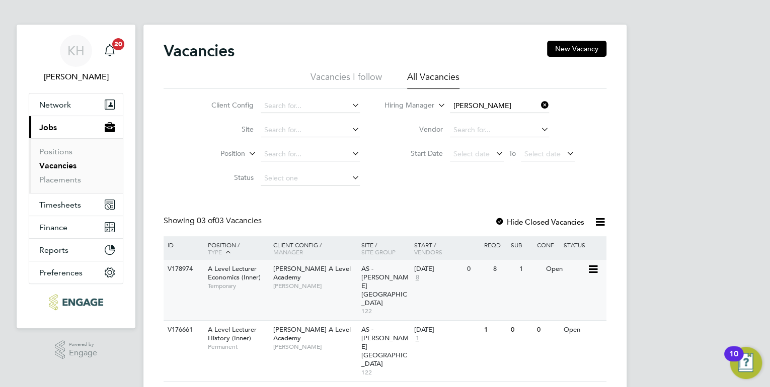
scroll to position [27, 0]
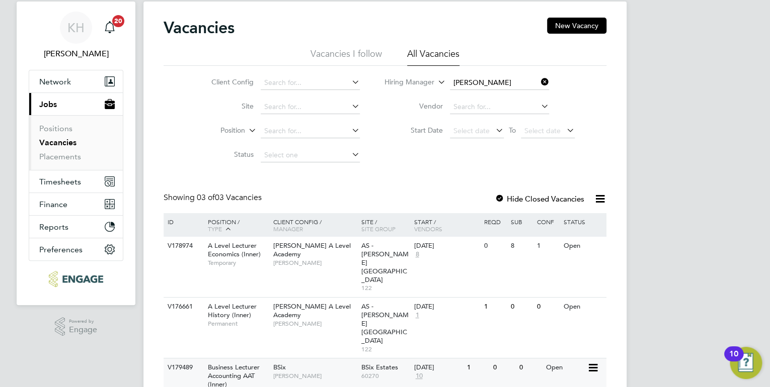
click at [309, 372] on span "[PERSON_NAME]" at bounding box center [314, 376] width 83 height 8
